Goal: Answer question/provide support: Share knowledge or assist other users

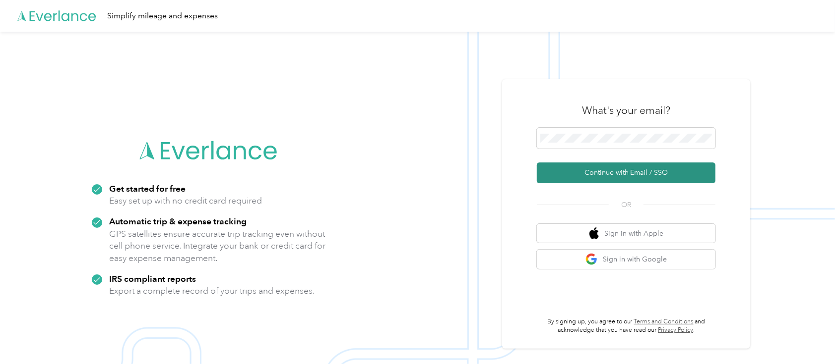
click at [641, 167] on button "Continue with Email / SSO" at bounding box center [626, 173] width 179 height 21
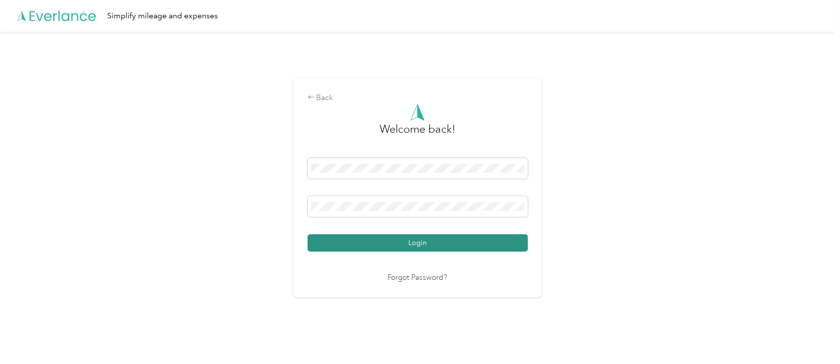
click at [404, 244] on button "Login" at bounding box center [417, 243] width 220 height 17
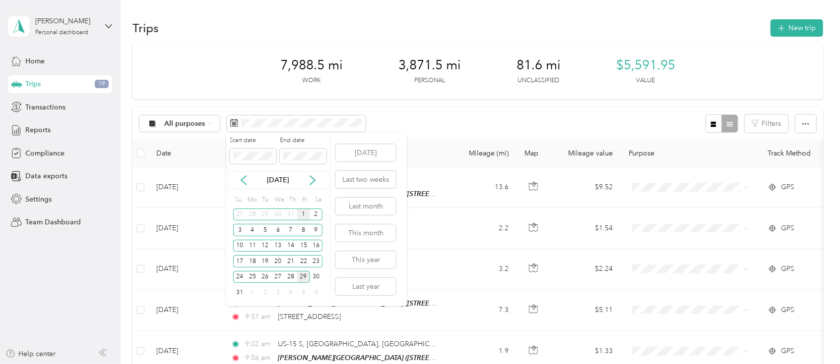
click at [304, 215] on div "1" at bounding box center [303, 215] width 13 height 12
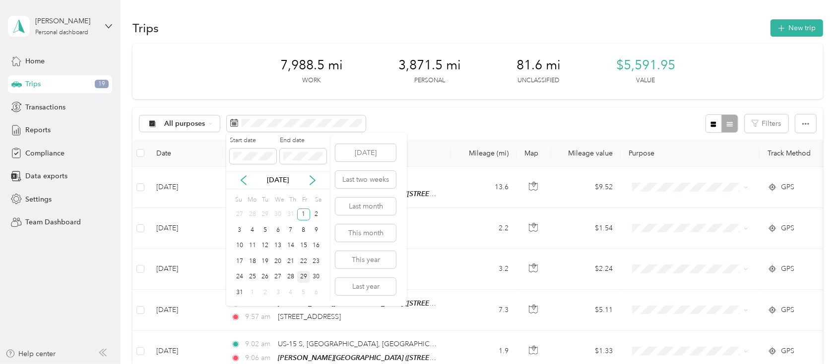
click at [306, 276] on div "29" at bounding box center [303, 277] width 13 height 12
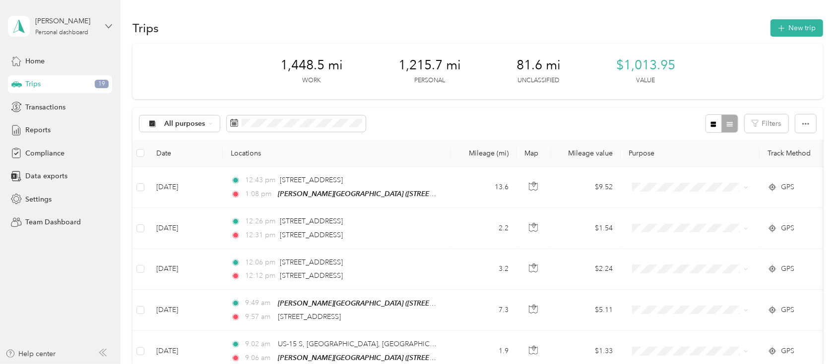
click at [107, 28] on icon at bounding box center [108, 26] width 7 height 7
click at [61, 83] on div "Team dashboard" at bounding box center [112, 75] width 195 height 17
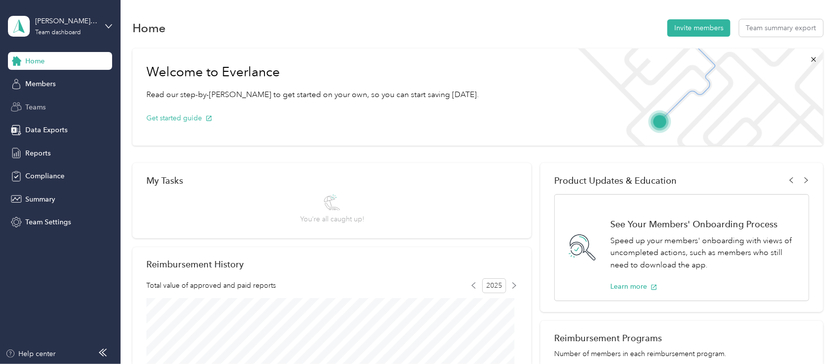
click at [47, 111] on div "Teams" at bounding box center [60, 107] width 104 height 18
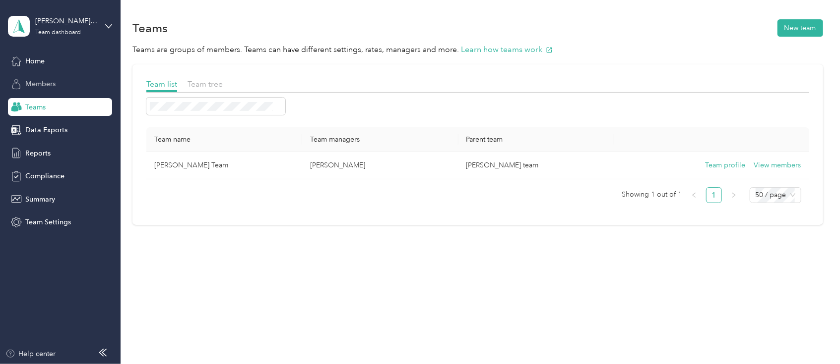
click at [49, 84] on span "Members" at bounding box center [40, 84] width 30 height 10
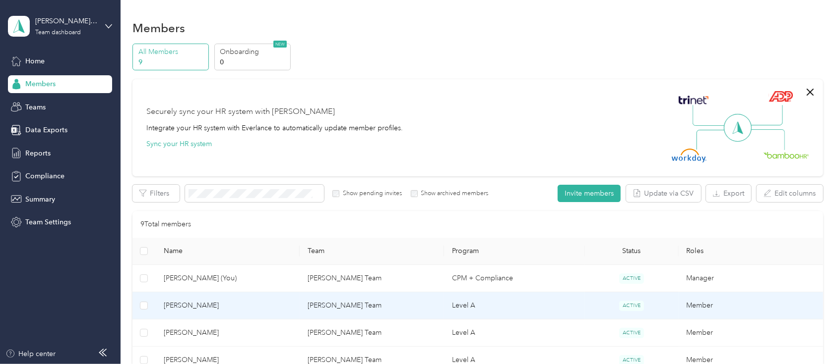
click at [182, 304] on span "[PERSON_NAME]" at bounding box center [228, 306] width 128 height 11
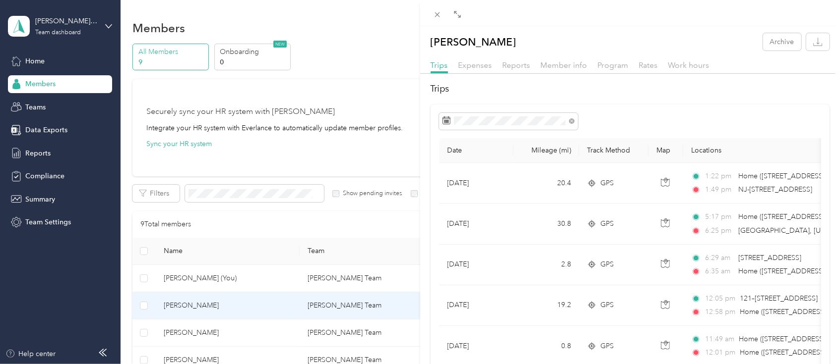
click at [107, 30] on div "[PERSON_NAME] Archive Trips Expenses Reports Member info Program Rates Work hou…" at bounding box center [420, 182] width 840 height 364
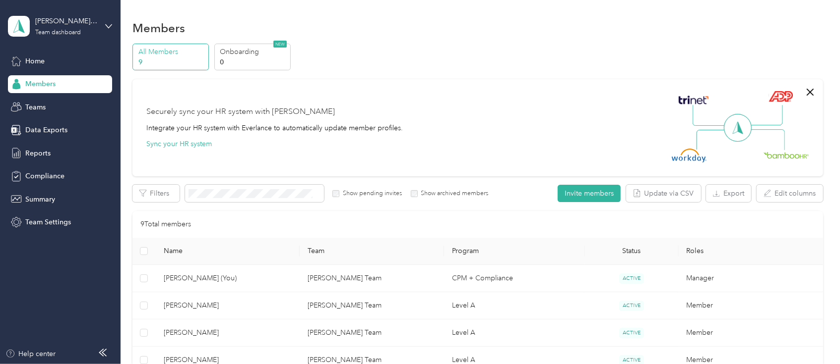
click at [107, 27] on icon at bounding box center [108, 26] width 7 height 7
click at [66, 100] on div "Personal dashboard" at bounding box center [48, 100] width 62 height 10
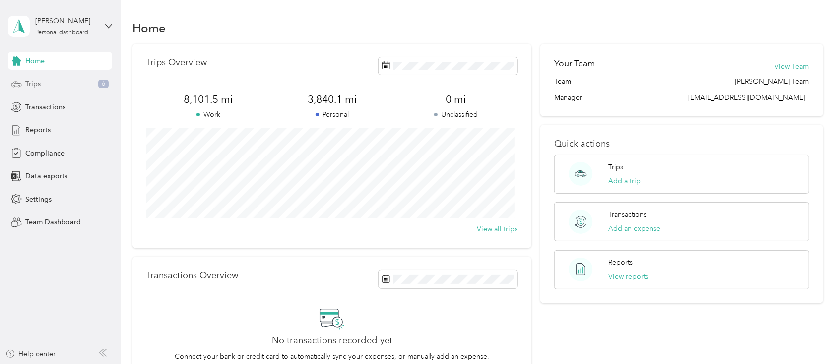
click at [50, 84] on div "Trips 6" at bounding box center [60, 84] width 104 height 18
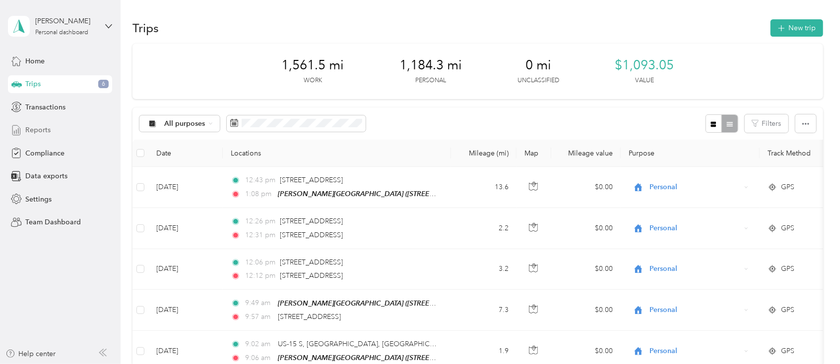
click at [40, 129] on span "Reports" at bounding box center [37, 130] width 25 height 10
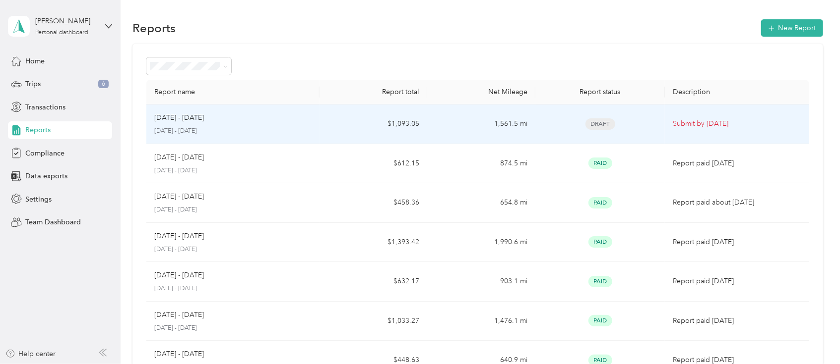
click at [335, 122] on td "$1,093.05" at bounding box center [373, 125] width 108 height 40
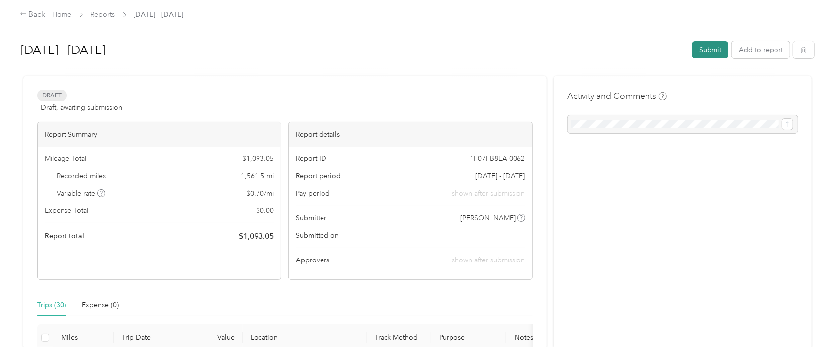
click at [711, 49] on button "Submit" at bounding box center [710, 49] width 36 height 17
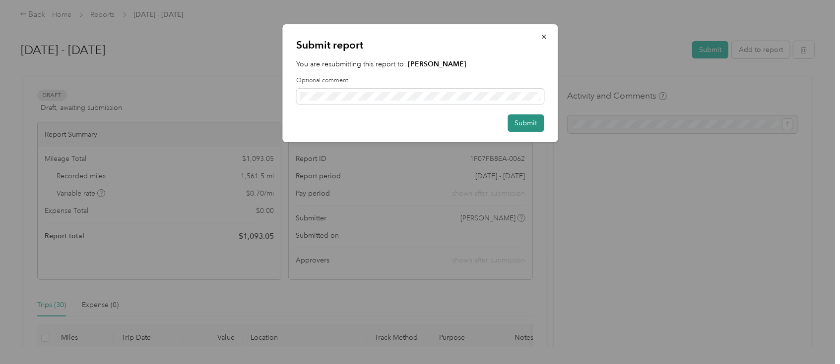
click at [532, 121] on button "Submit" at bounding box center [525, 123] width 36 height 17
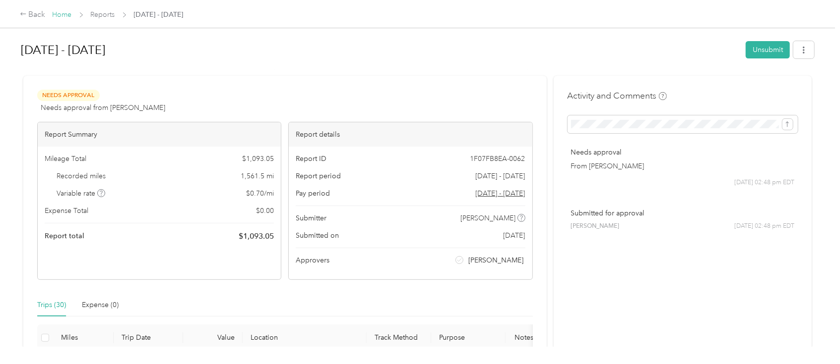
click at [64, 17] on link "Home" at bounding box center [62, 14] width 19 height 8
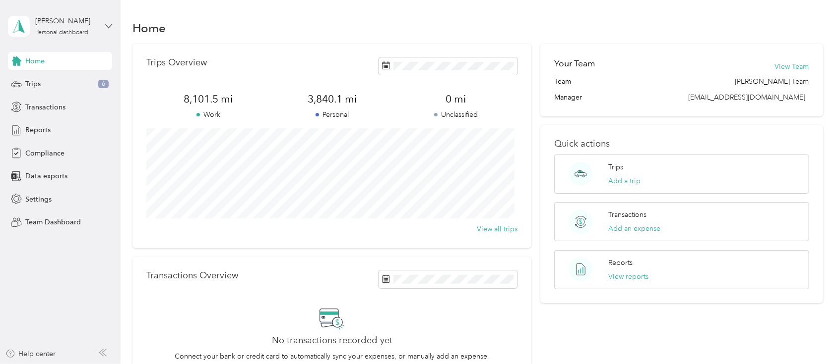
click at [109, 25] on icon at bounding box center [108, 26] width 7 height 7
click at [74, 77] on div "Team dashboard" at bounding box center [112, 76] width 195 height 17
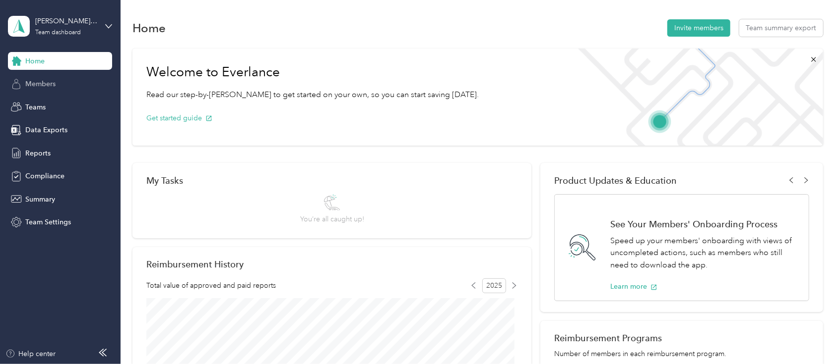
click at [47, 85] on span "Members" at bounding box center [40, 84] width 30 height 10
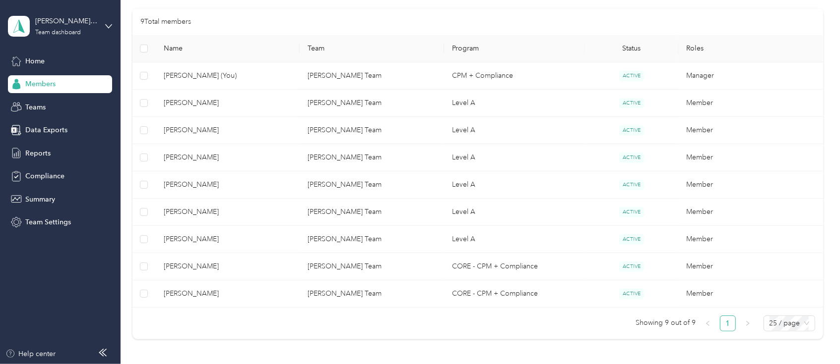
scroll to position [206, 0]
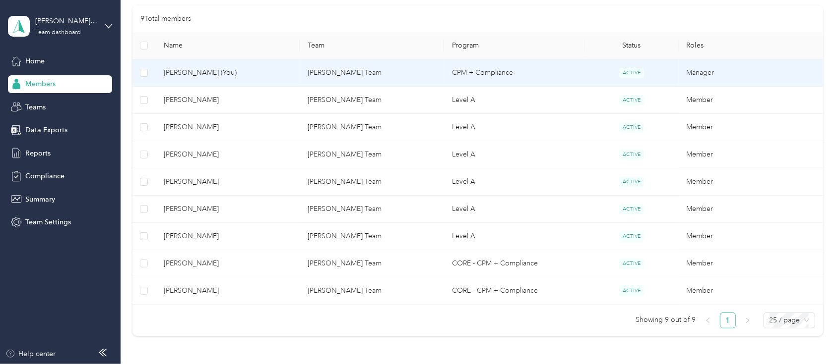
click at [363, 74] on td "[PERSON_NAME] Team" at bounding box center [372, 73] width 144 height 27
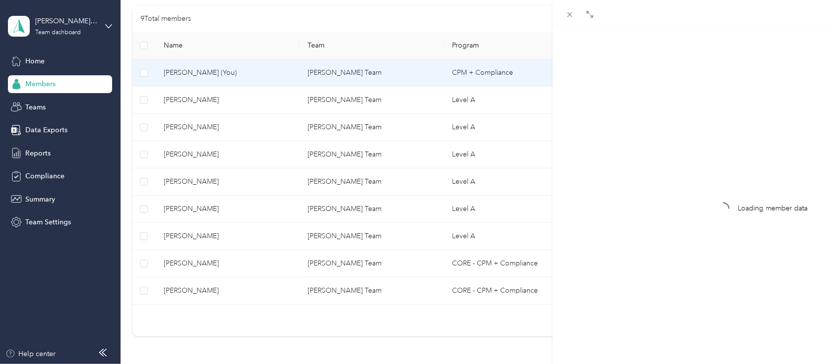
click at [363, 364] on div "Drag to resize Click to close Loading member data" at bounding box center [417, 364] width 835 height 0
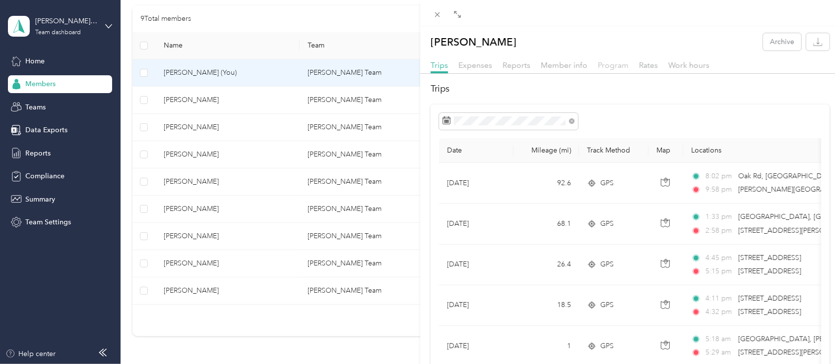
click at [606, 67] on span "Program" at bounding box center [613, 65] width 31 height 9
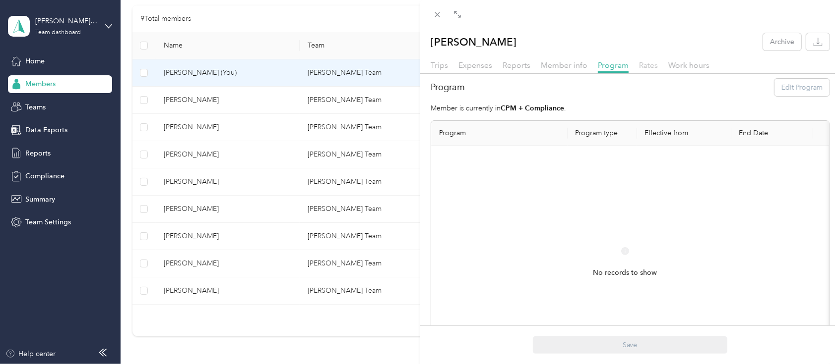
click at [644, 63] on span "Rates" at bounding box center [648, 65] width 19 height 9
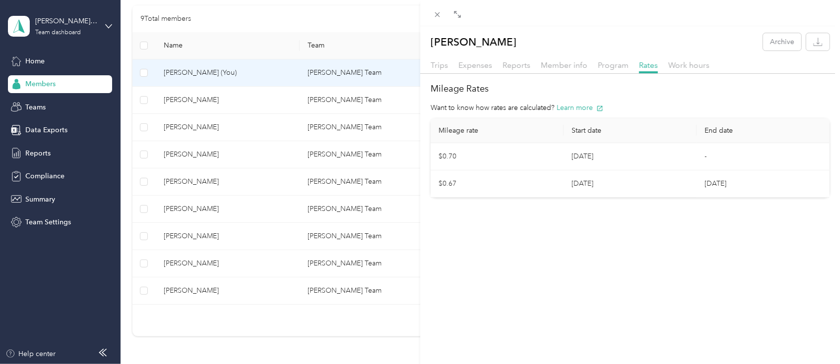
click at [201, 260] on div "[PERSON_NAME] Archive Trips Expenses Reports Member info Program Rates Work hou…" at bounding box center [420, 182] width 840 height 364
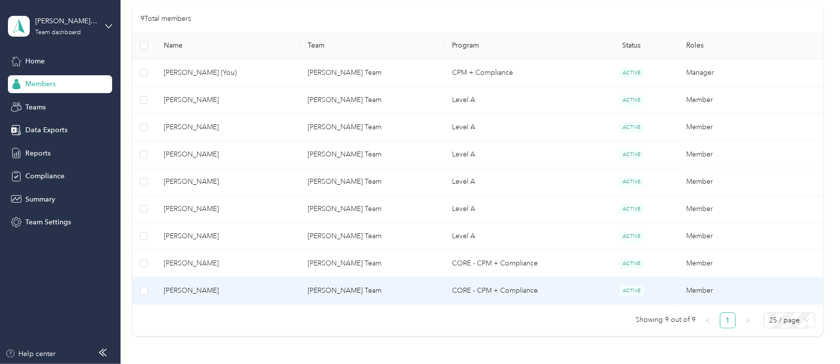
click at [209, 287] on span "[PERSON_NAME]" at bounding box center [228, 291] width 128 height 11
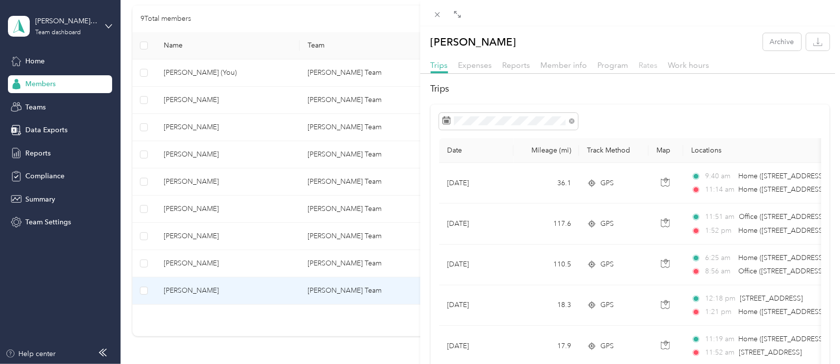
click at [643, 66] on span "Rates" at bounding box center [648, 65] width 19 height 9
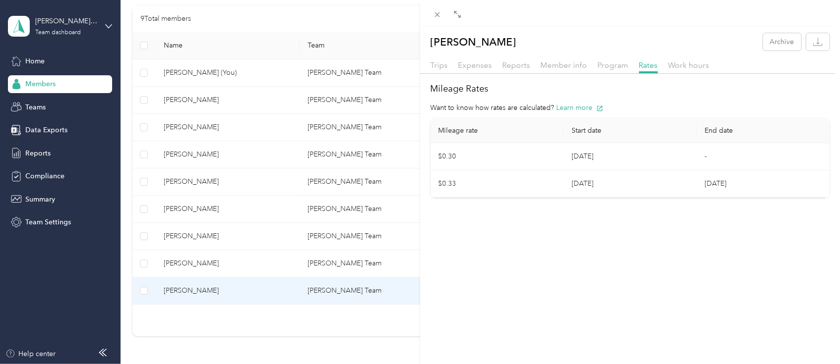
click at [186, 208] on div "[PERSON_NAME] Archive Trips Expenses Reports Member info Program Rates Work hou…" at bounding box center [420, 182] width 840 height 364
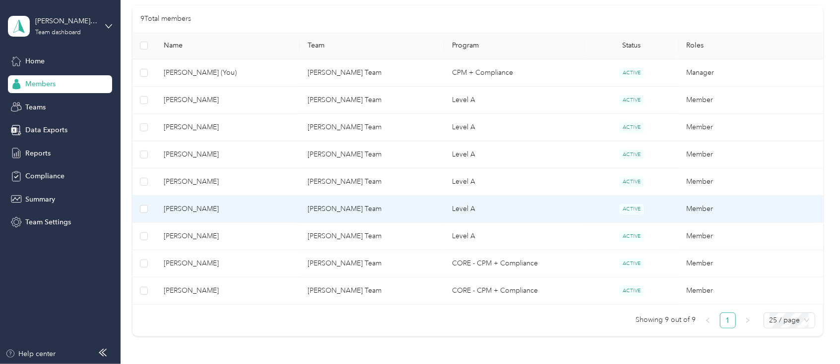
click at [186, 208] on span "[PERSON_NAME]" at bounding box center [228, 209] width 128 height 11
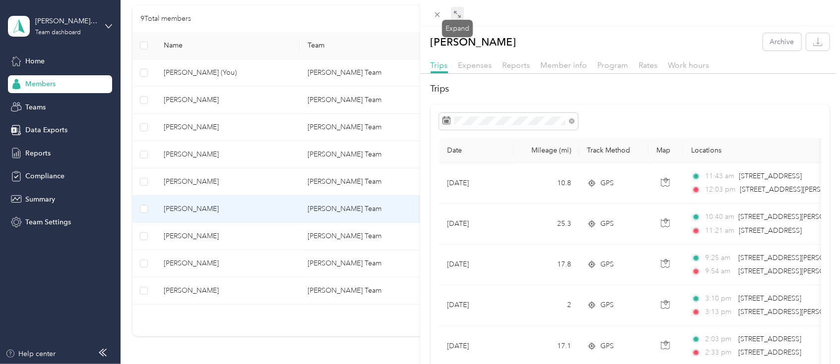
click at [457, 17] on icon at bounding box center [457, 14] width 8 height 8
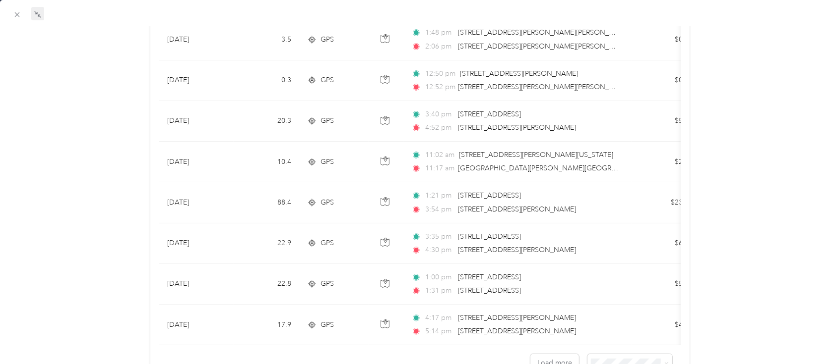
scroll to position [839, 0]
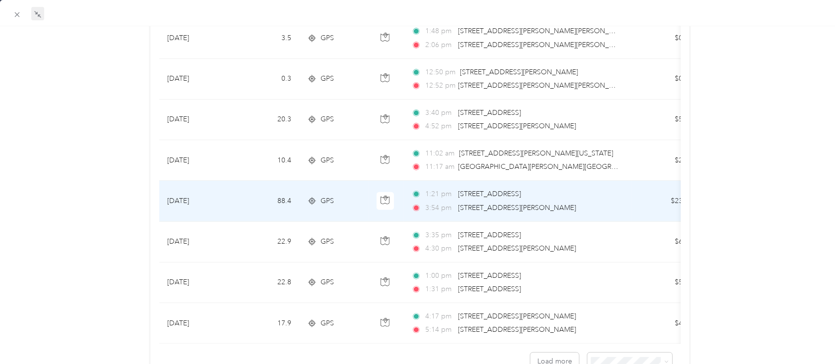
click at [438, 193] on span "1:21 pm" at bounding box center [439, 194] width 28 height 11
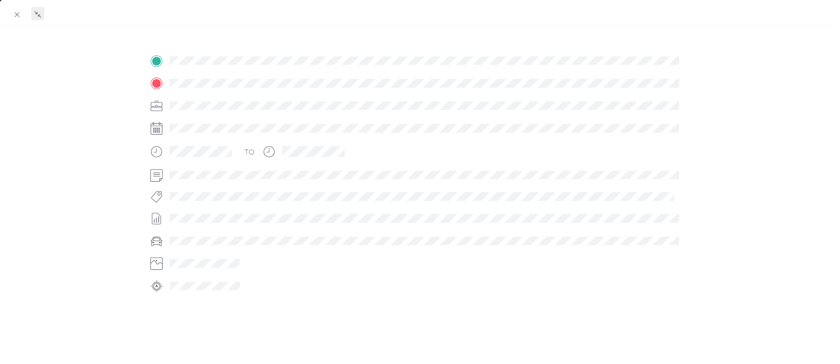
scroll to position [228, 0]
click at [186, 80] on div at bounding box center [427, 88] width 523 height 16
click at [38, 12] on icon at bounding box center [38, 14] width 8 height 8
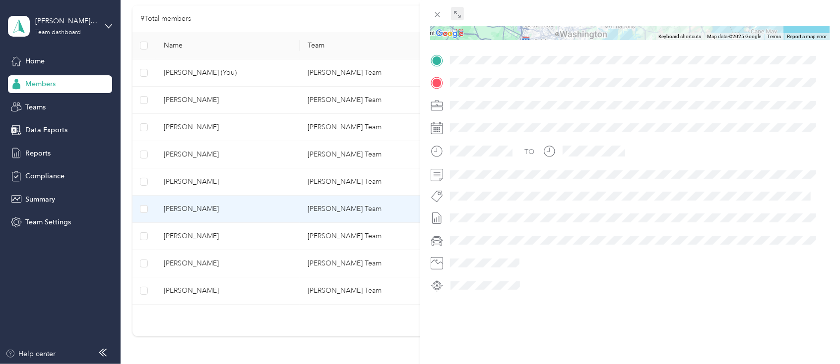
scroll to position [6, 0]
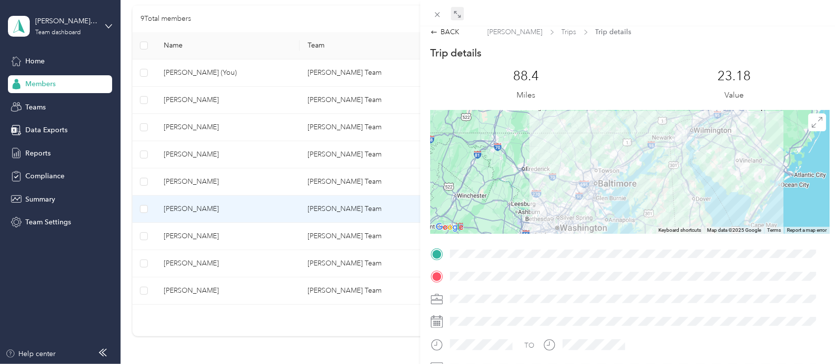
drag, startPoint x: 828, startPoint y: 135, endPoint x: 837, endPoint y: 182, distance: 47.9
click at [837, 182] on div "BACK [PERSON_NAME] Trips Trip details Trip details This trip cannot be edited b…" at bounding box center [630, 208] width 420 height 364
click at [451, 297] on div at bounding box center [637, 300] width 383 height 16
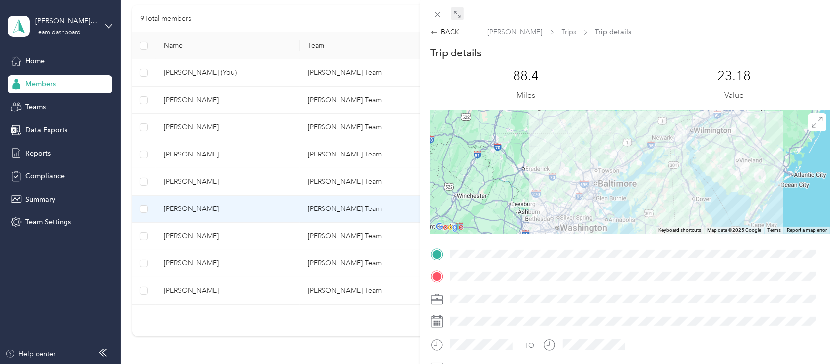
click at [558, 304] on div at bounding box center [637, 300] width 383 height 16
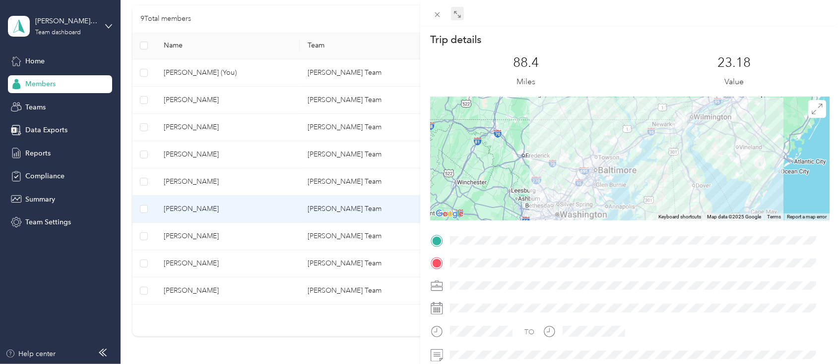
scroll to position [0, 0]
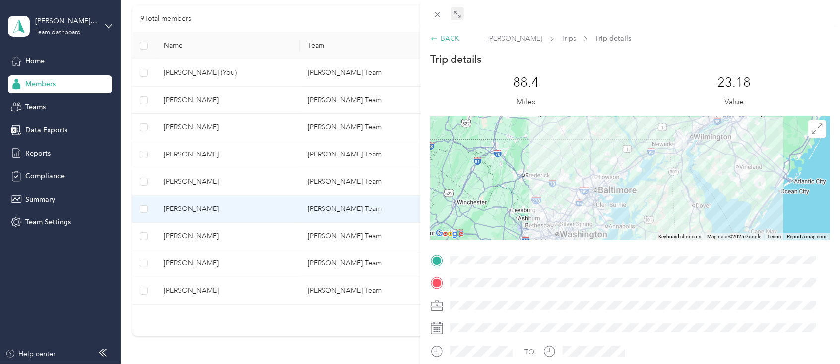
click at [446, 38] on div "BACK" at bounding box center [444, 38] width 29 height 10
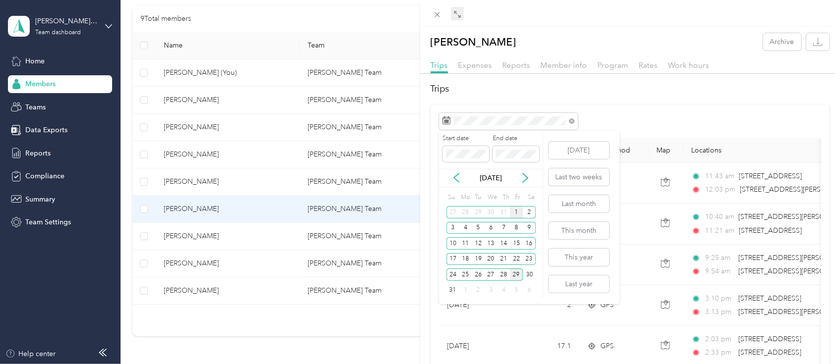
click at [517, 214] on div "1" at bounding box center [516, 212] width 13 height 12
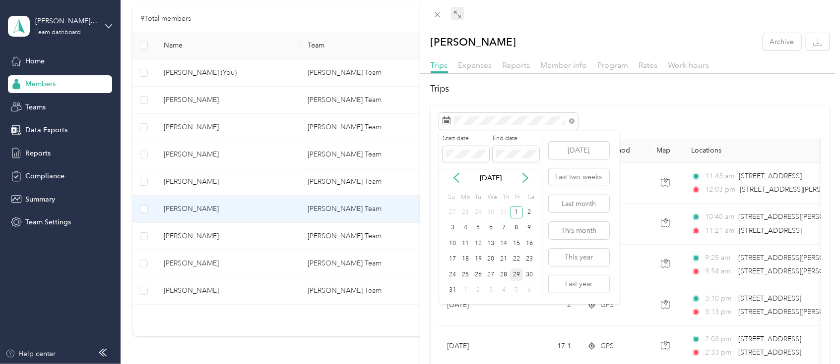
click at [517, 275] on div "29" at bounding box center [516, 275] width 13 height 12
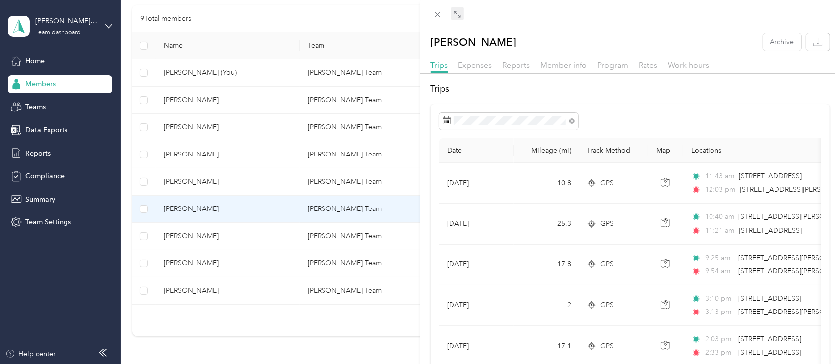
click at [625, 121] on div at bounding box center [630, 121] width 382 height 17
click at [813, 43] on icon "button" at bounding box center [817, 41] width 9 height 9
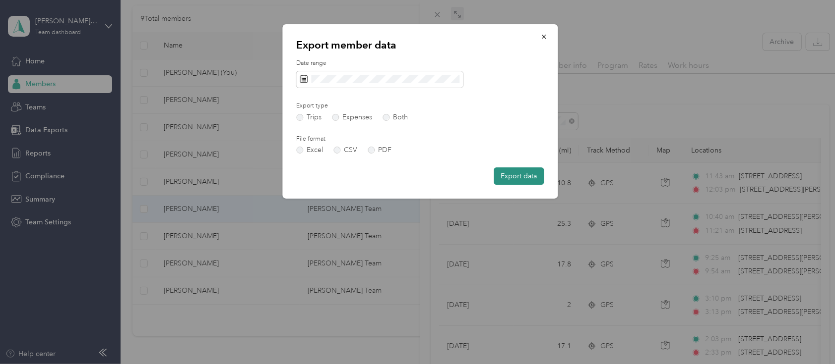
click at [505, 177] on button "Export data" at bounding box center [518, 176] width 50 height 17
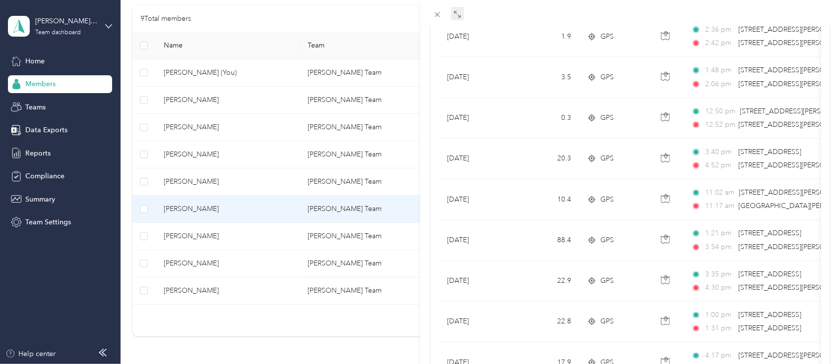
scroll to position [906, 0]
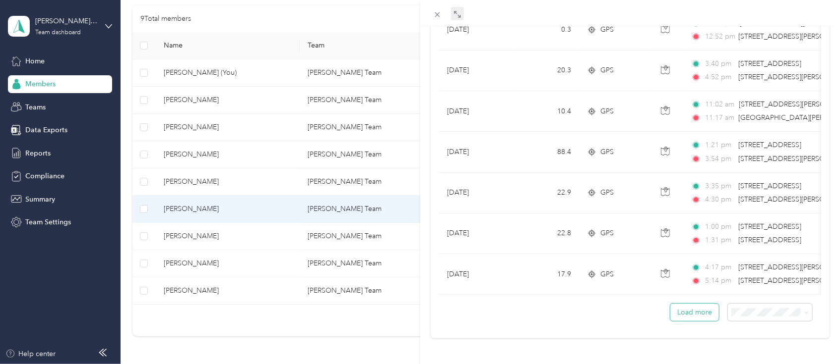
click at [698, 306] on button "Load more" at bounding box center [694, 312] width 49 height 17
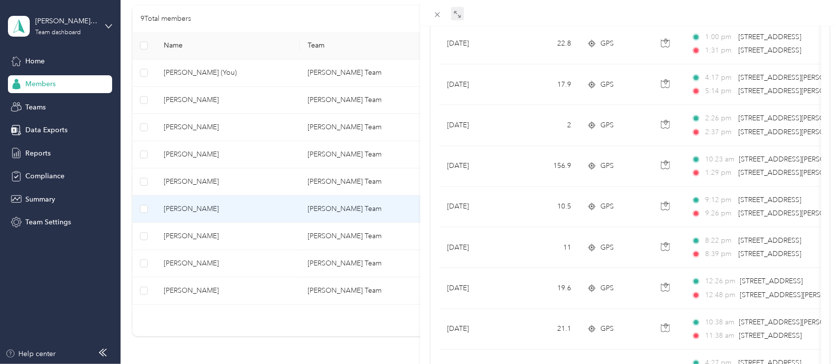
scroll to position [1095, 0]
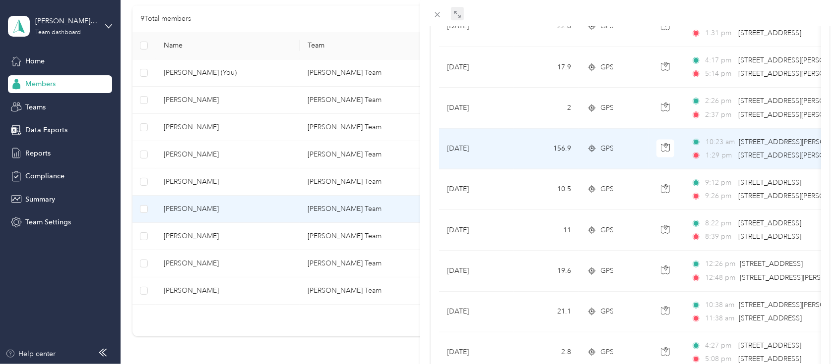
click at [762, 139] on span "[STREET_ADDRESS][PERSON_NAME]" at bounding box center [798, 142] width 118 height 8
